Goal: Download file/media

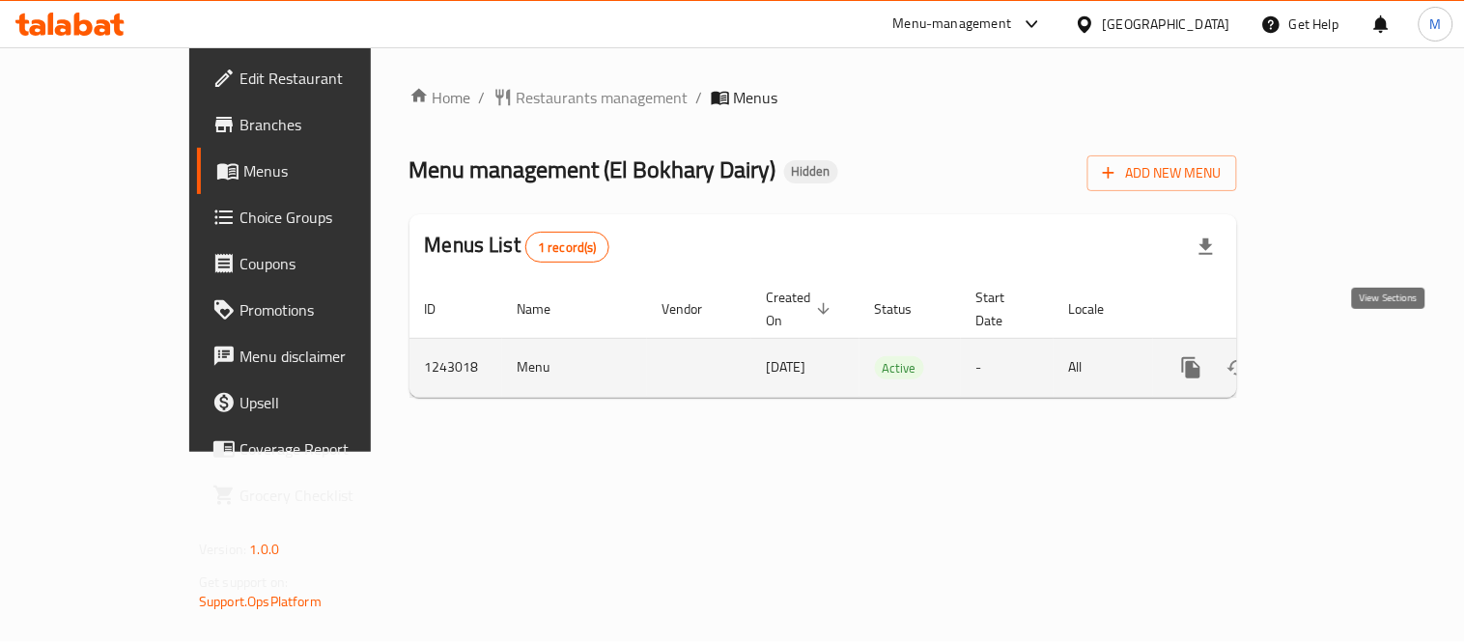
click at [1343, 356] on icon "enhanced table" at bounding box center [1331, 367] width 23 height 23
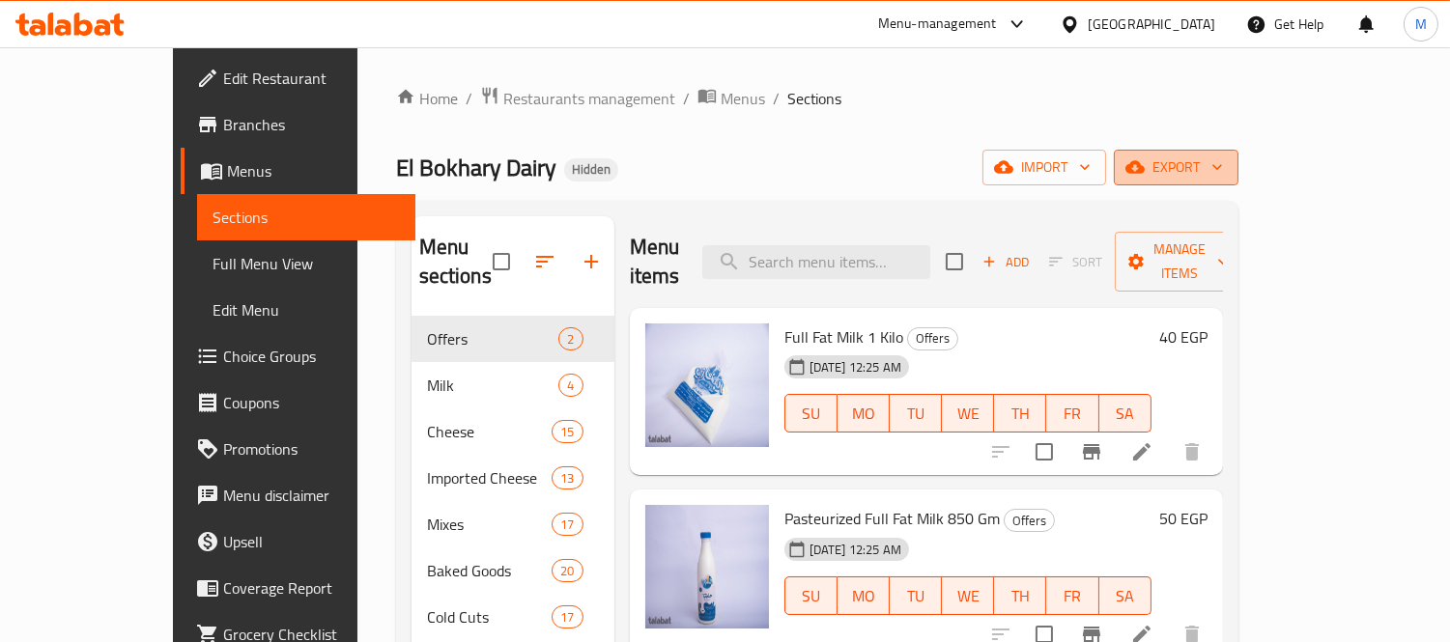
click at [1238, 172] on button "export" at bounding box center [1176, 168] width 125 height 36
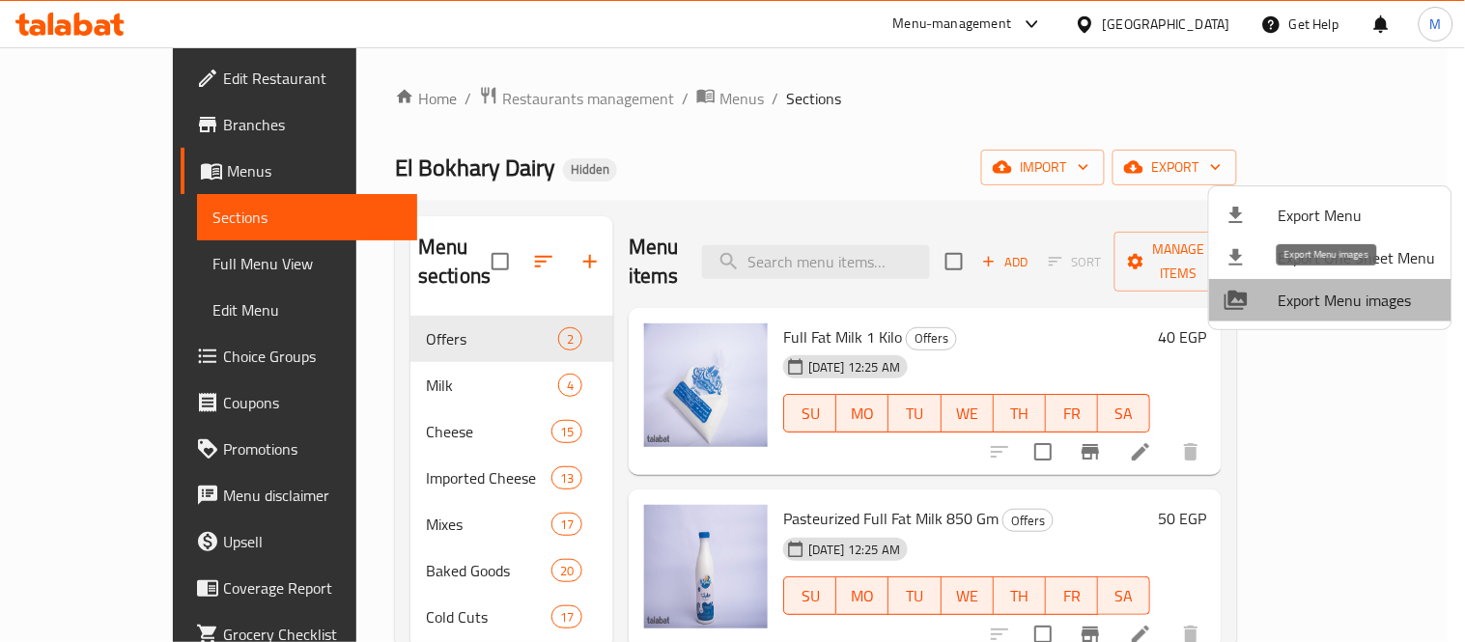
click at [1392, 317] on li "Export Menu images" at bounding box center [1330, 300] width 242 height 43
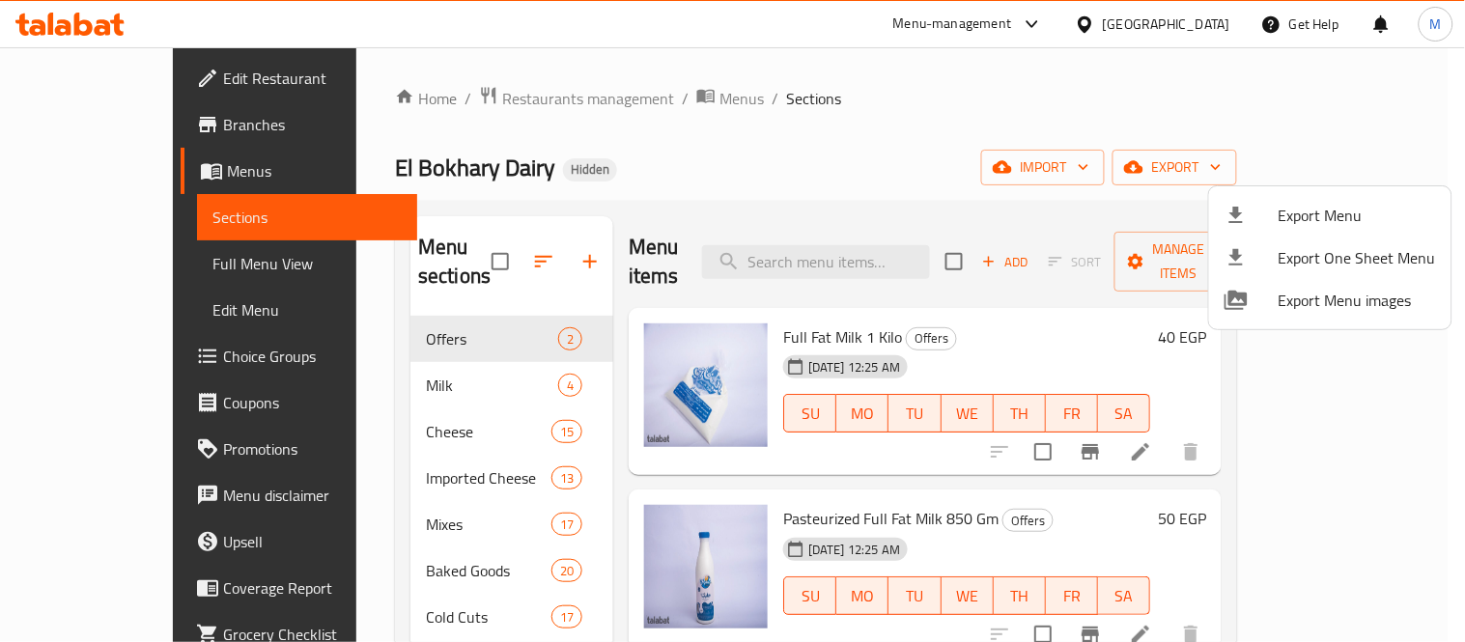
click at [1067, 33] on div at bounding box center [732, 321] width 1465 height 642
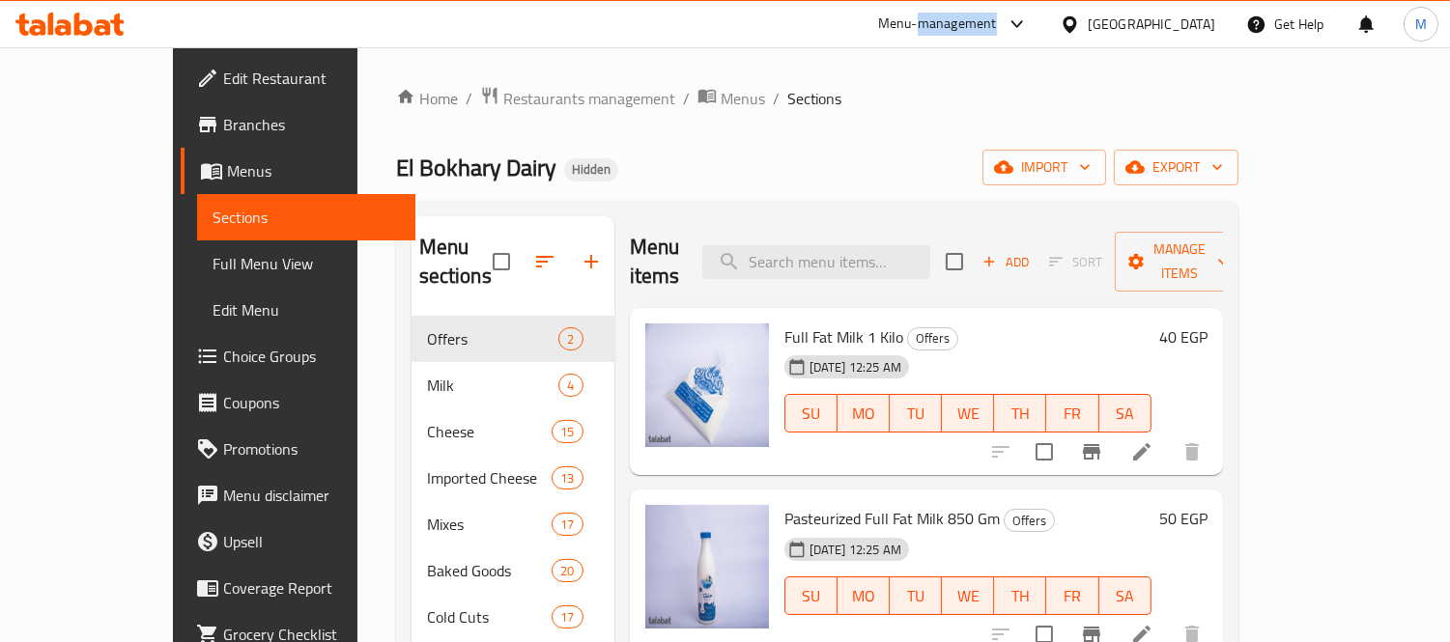
click at [997, 33] on div "Menu-management" at bounding box center [937, 24] width 119 height 23
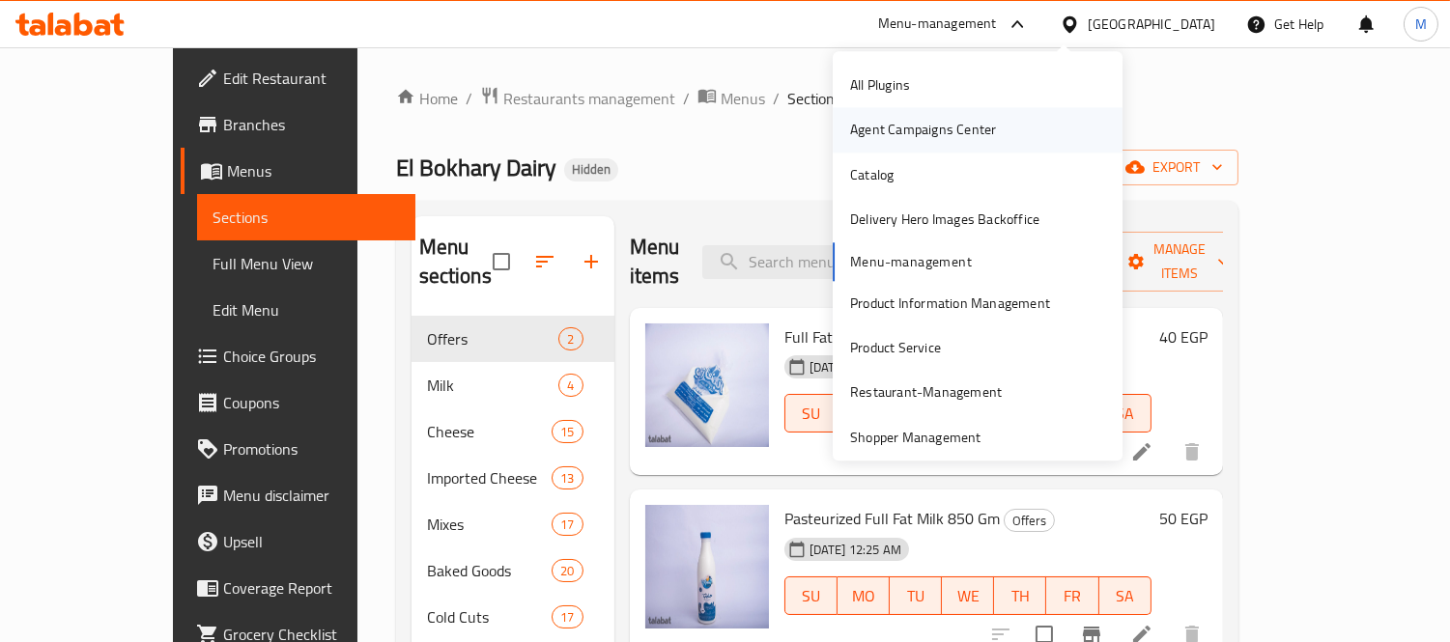
click at [1030, 135] on div "Agent Campaigns Center" at bounding box center [978, 130] width 290 height 44
